Goal: Check status: Check status

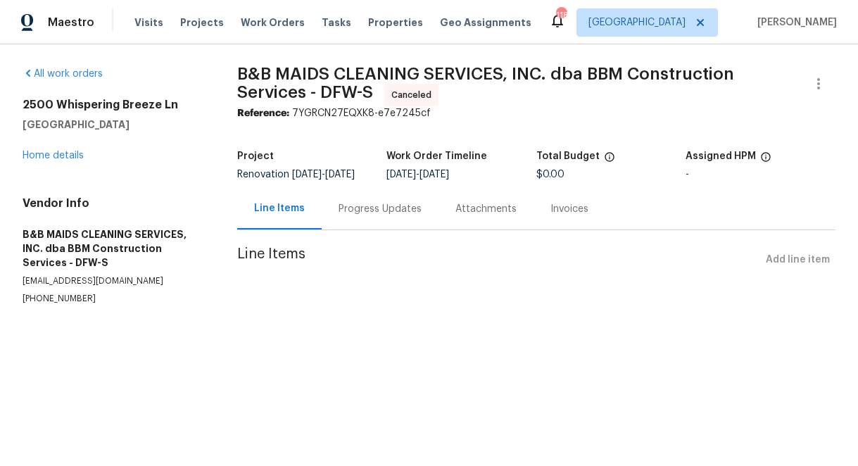
click at [400, 216] on div "Progress Updates" at bounding box center [380, 209] width 83 height 14
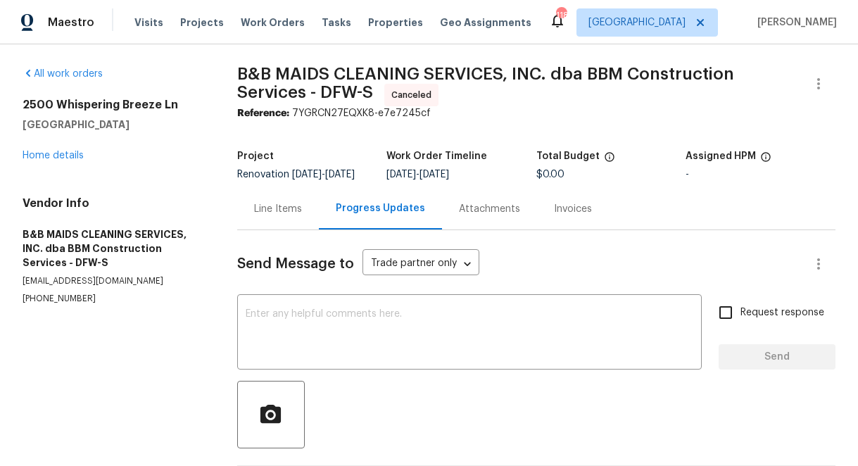
click at [480, 216] on div "Attachments" at bounding box center [489, 209] width 61 height 14
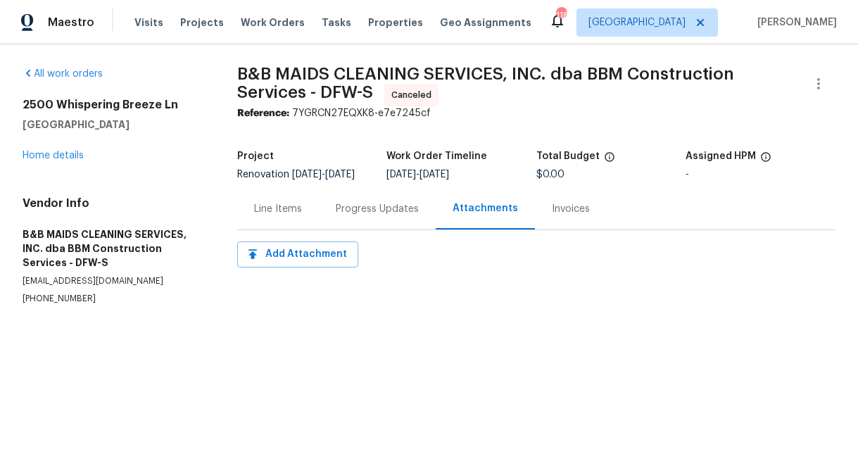
click at [381, 216] on div "Progress Updates" at bounding box center [377, 209] width 83 height 14
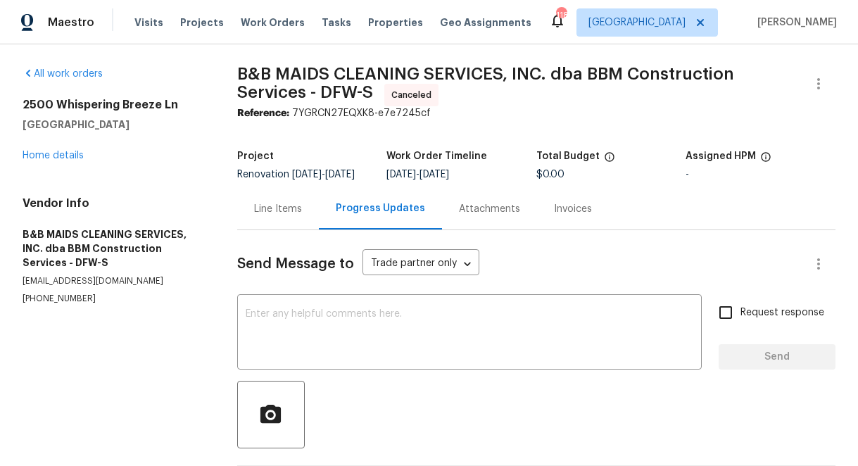
click at [267, 216] on div "Line Items" at bounding box center [278, 209] width 48 height 14
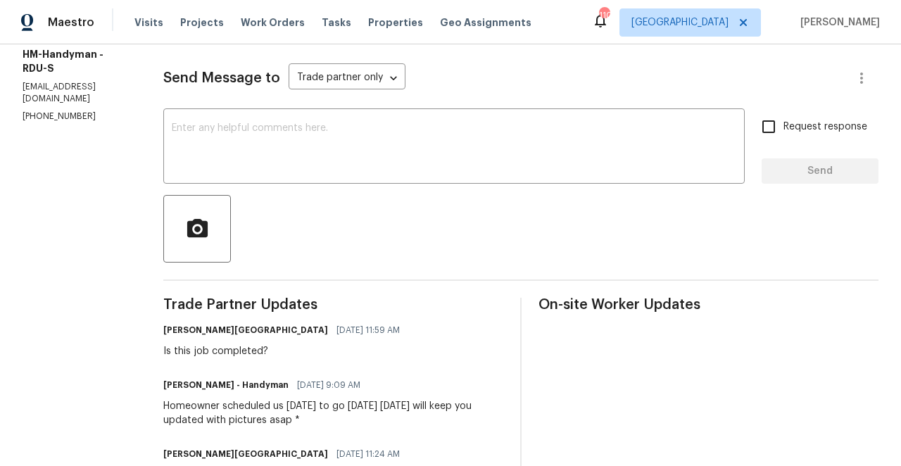
scroll to position [181, 0]
